Goal: Task Accomplishment & Management: Manage account settings

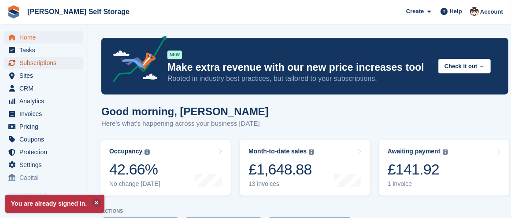
click at [50, 62] on span "Subscriptions" at bounding box center [45, 63] width 53 height 12
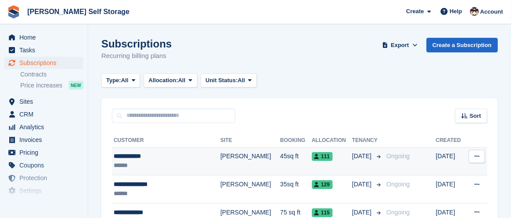
click at [139, 157] on div "**********" at bounding box center [159, 156] width 90 height 9
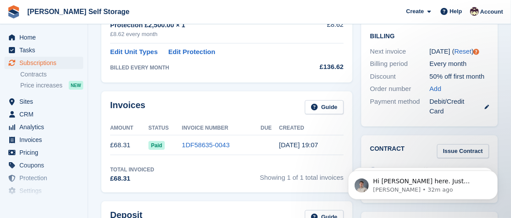
scroll to position [220, 0]
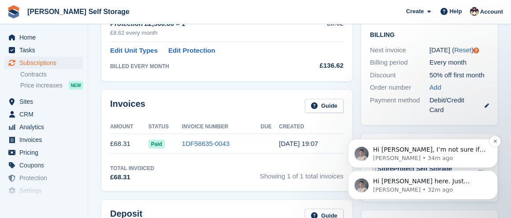
click at [454, 146] on p "Hi [PERSON_NAME], I’m not sure if you managed to resolve this last night, but t…" at bounding box center [430, 149] width 114 height 9
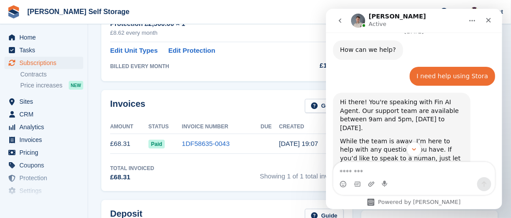
scroll to position [216, 0]
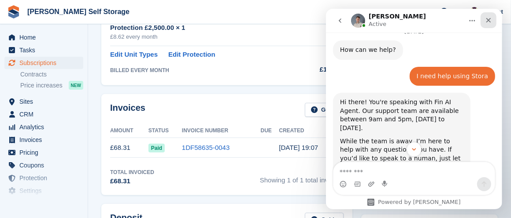
click at [488, 18] on icon "Close" at bounding box center [487, 20] width 7 height 7
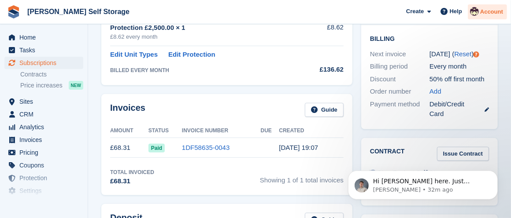
scroll to position [0, 0]
click at [495, 171] on icon "Dismiss notification" at bounding box center [494, 172] width 5 height 5
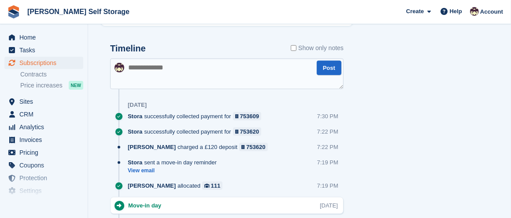
scroll to position [495, 0]
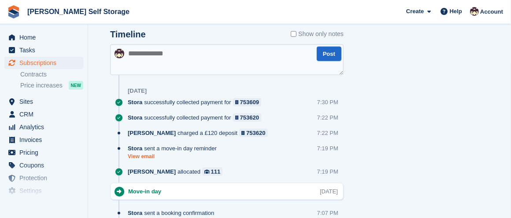
click at [145, 153] on link "View email" at bounding box center [174, 156] width 93 height 7
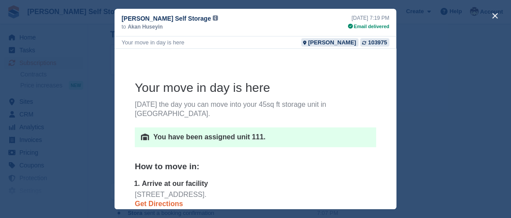
scroll to position [98, 0]
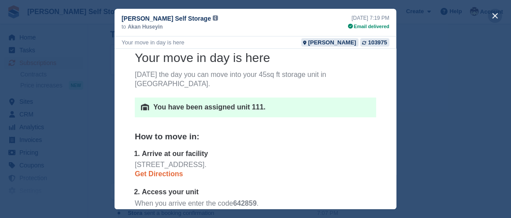
click at [495, 13] on button "close" at bounding box center [495, 16] width 14 height 14
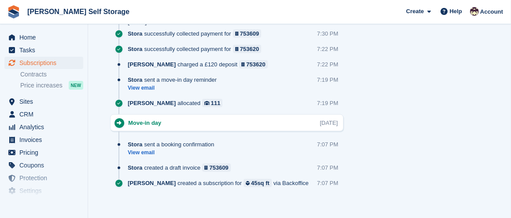
scroll to position [568, 0]
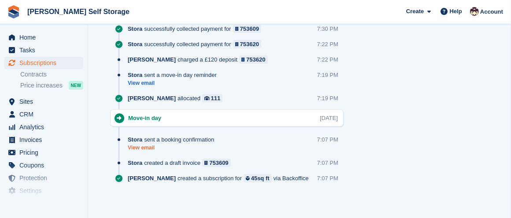
click at [149, 144] on link "View email" at bounding box center [173, 147] width 91 height 7
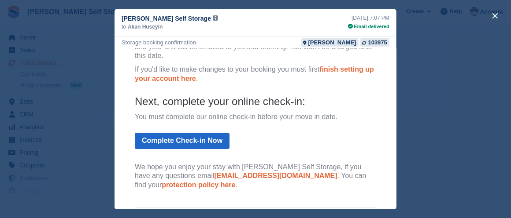
scroll to position [83, 0]
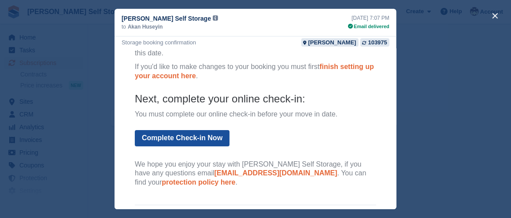
click at [156, 138] on link "Complete Check-in Now" at bounding box center [181, 138] width 95 height 16
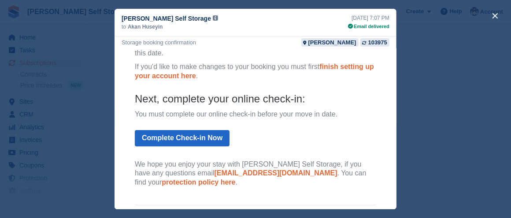
click at [134, 96] on h4 "Next, complete your online check-in:" at bounding box center [254, 99] width 241 height 14
drag, startPoint x: 128, startPoint y: 112, endPoint x: 345, endPoint y: 117, distance: 217.1
click at [345, 117] on p "You must complete our online check-in before your move in date." at bounding box center [254, 114] width 241 height 9
copy p "You must complete our online check-in before your move in date."
click at [440, 150] on div "close" at bounding box center [255, 109] width 511 height 218
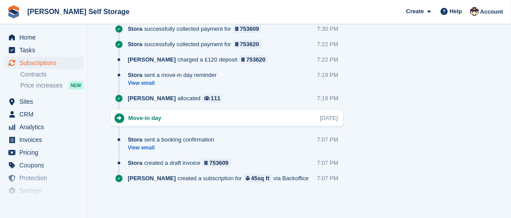
scroll to position [0, 0]
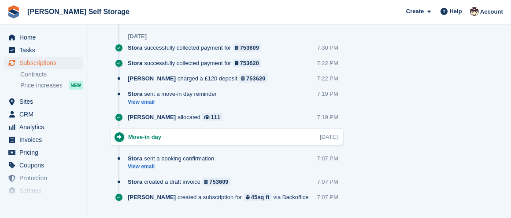
scroll to position [543, 0]
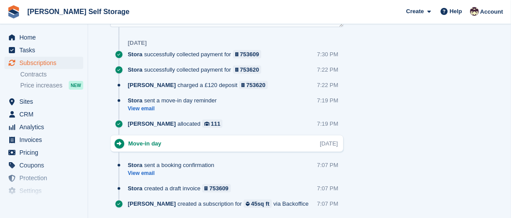
click at [150, 166] on div "Stora sent a booking confirmation" at bounding box center [173, 165] width 91 height 8
click at [146, 170] on link "View email" at bounding box center [173, 173] width 91 height 7
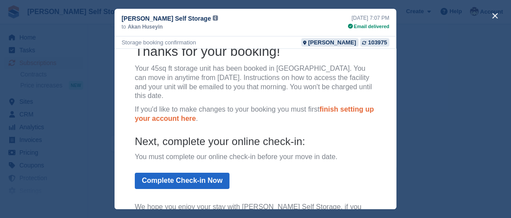
scroll to position [107, 0]
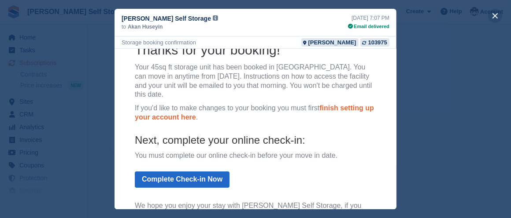
click at [495, 15] on button "close" at bounding box center [495, 16] width 14 height 14
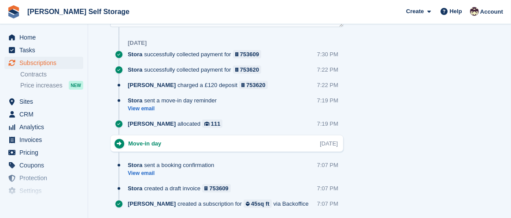
scroll to position [0, 0]
click at [148, 105] on link "View email" at bounding box center [174, 108] width 93 height 7
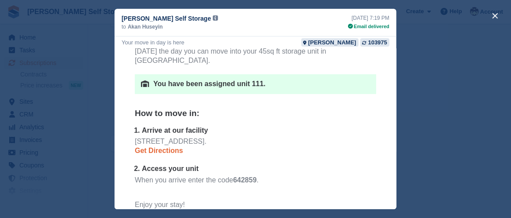
scroll to position [24, 0]
click at [494, 13] on button "close" at bounding box center [495, 16] width 14 height 14
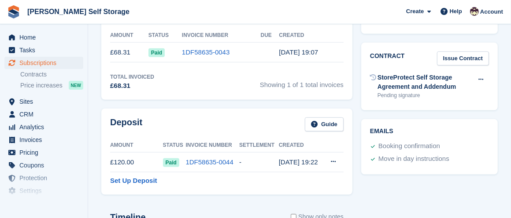
scroll to position [312, 0]
click at [480, 76] on button at bounding box center [481, 79] width 16 height 13
click at [467, 56] on link "Issue Contract" at bounding box center [463, 59] width 52 height 15
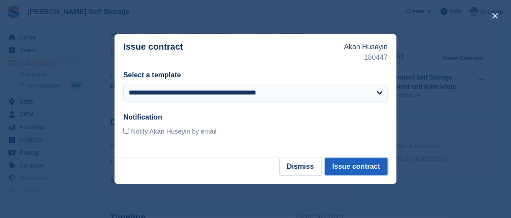
click at [366, 164] on button "Issue contract" at bounding box center [356, 167] width 63 height 18
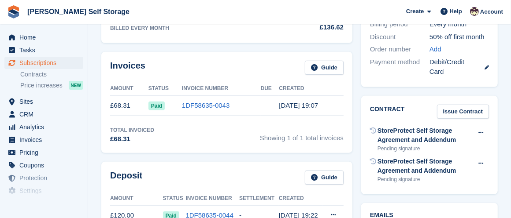
scroll to position [259, 0]
click at [481, 161] on icon at bounding box center [480, 163] width 5 height 6
click at [479, 128] on button at bounding box center [481, 132] width 16 height 13
click at [482, 159] on button at bounding box center [481, 163] width 16 height 13
click at [502, 154] on div "Contract Issue Contract StoreProtect Self Storage Agreement and Addendum Pendin…" at bounding box center [429, 145] width 145 height 108
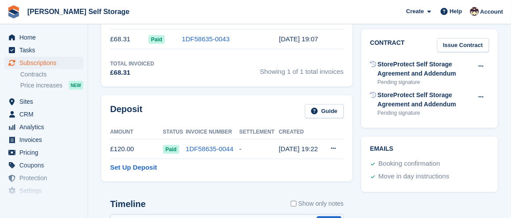
scroll to position [326, 0]
